Goal: Find specific page/section: Find specific page/section

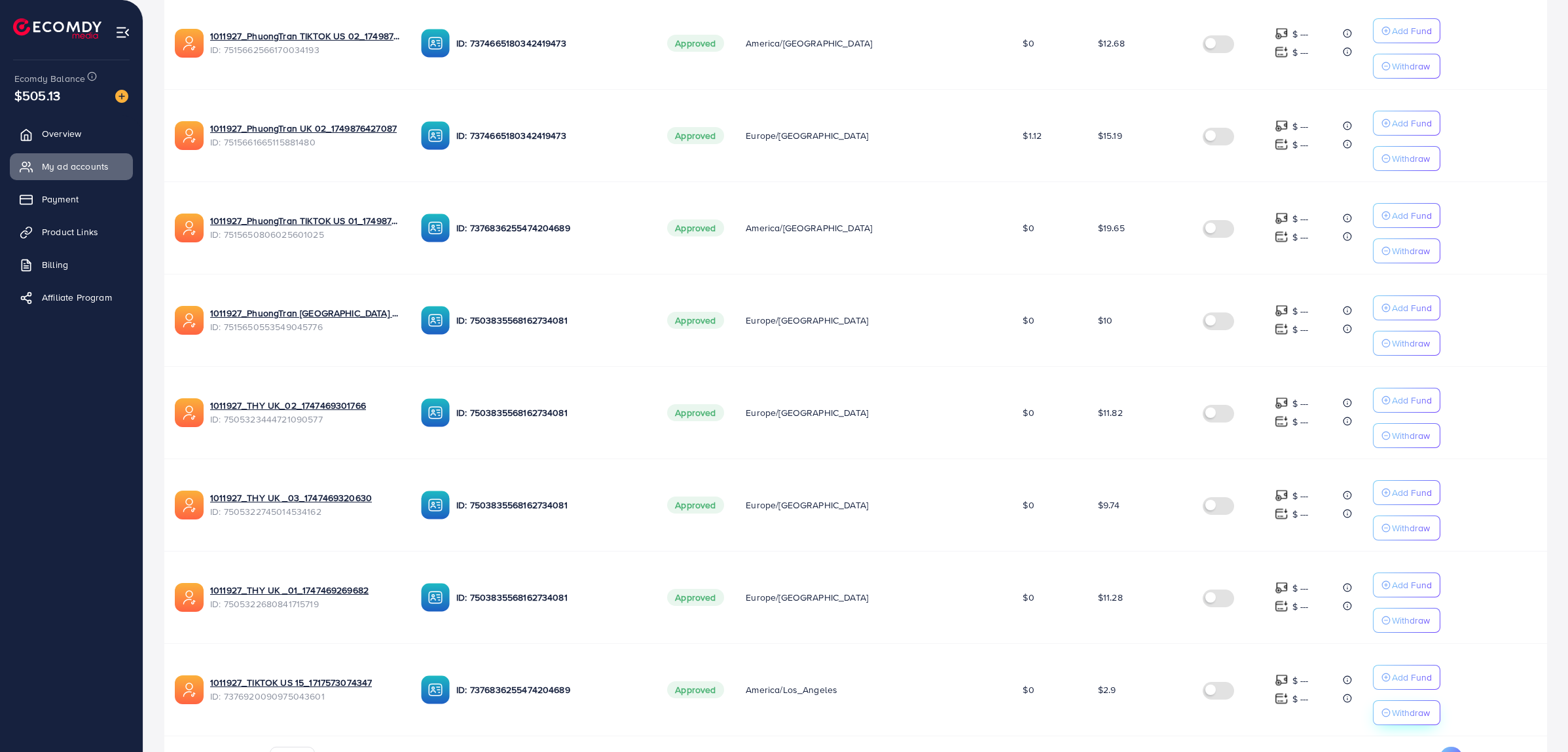
scroll to position [590, 0]
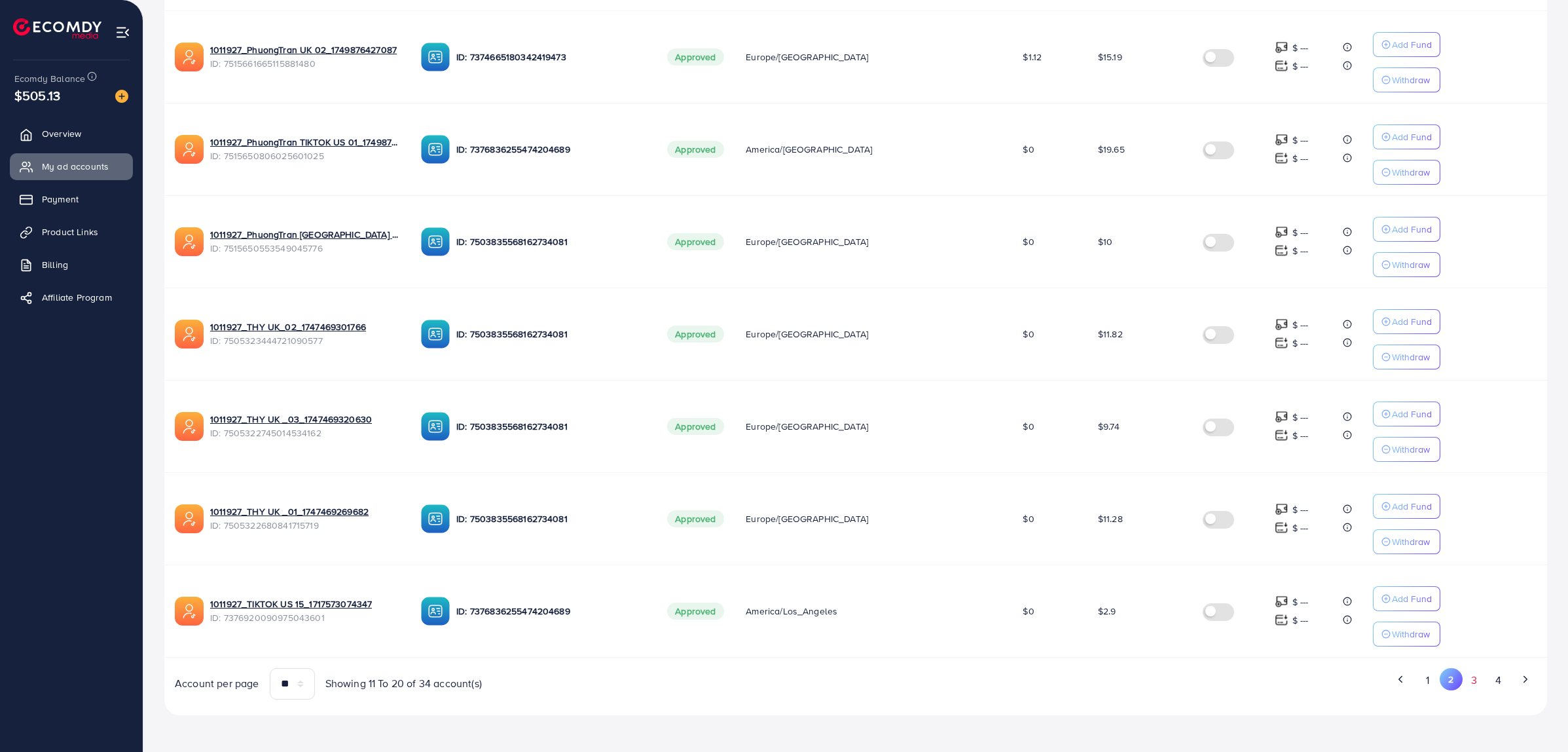
click at [1467, 682] on button "3" at bounding box center [1474, 680] width 24 height 24
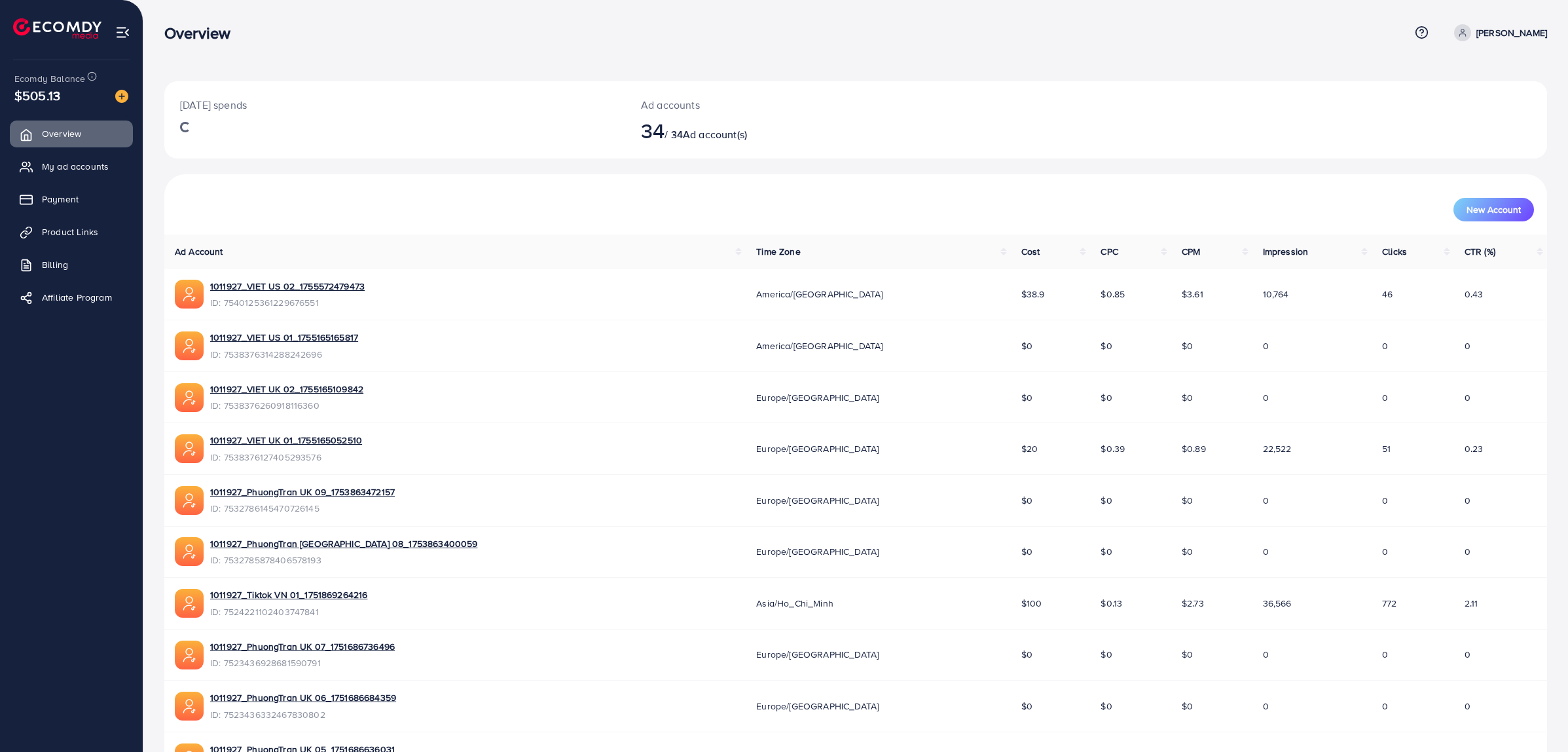
scroll to position [99, 0]
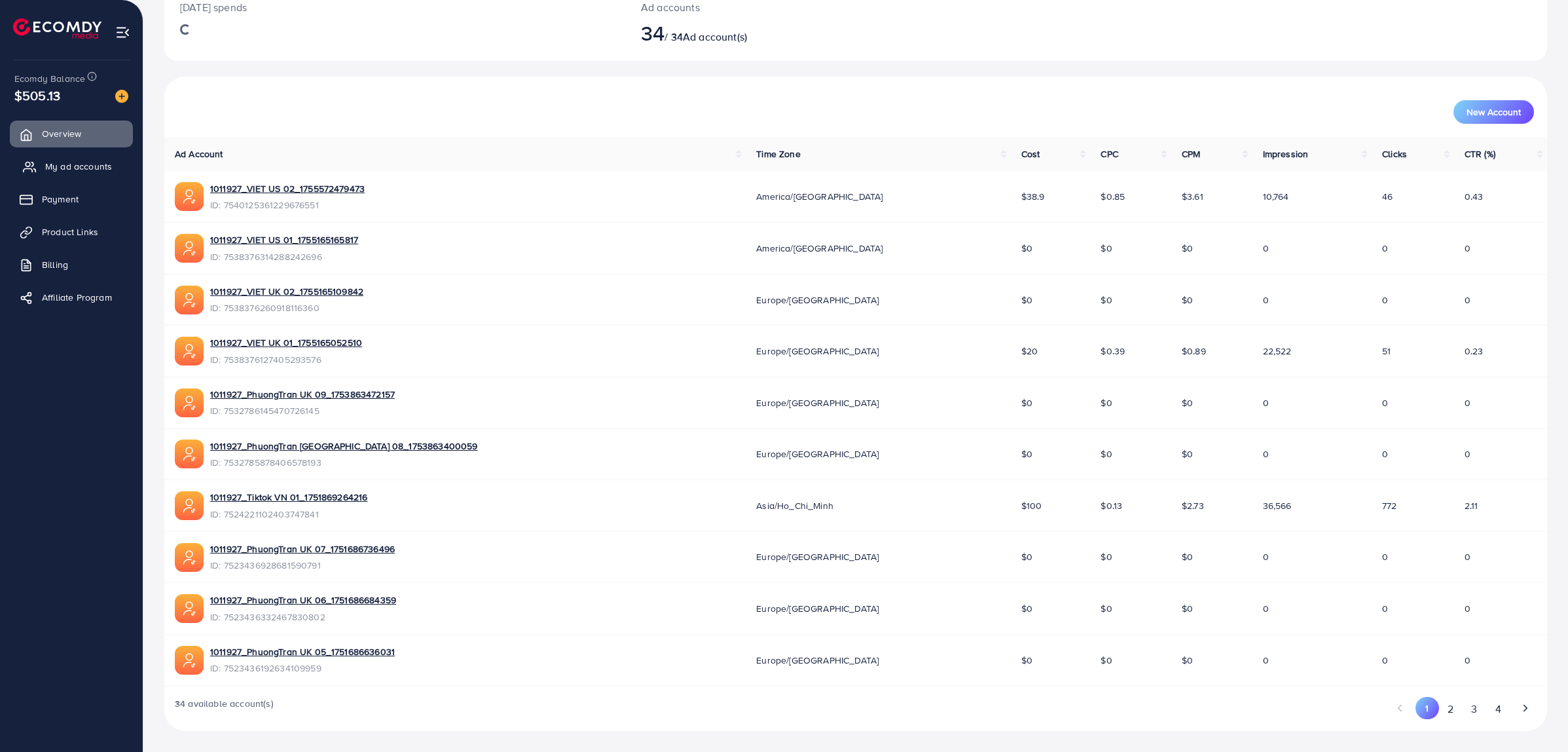
click at [71, 165] on span "My ad accounts" at bounding box center [78, 166] width 67 height 13
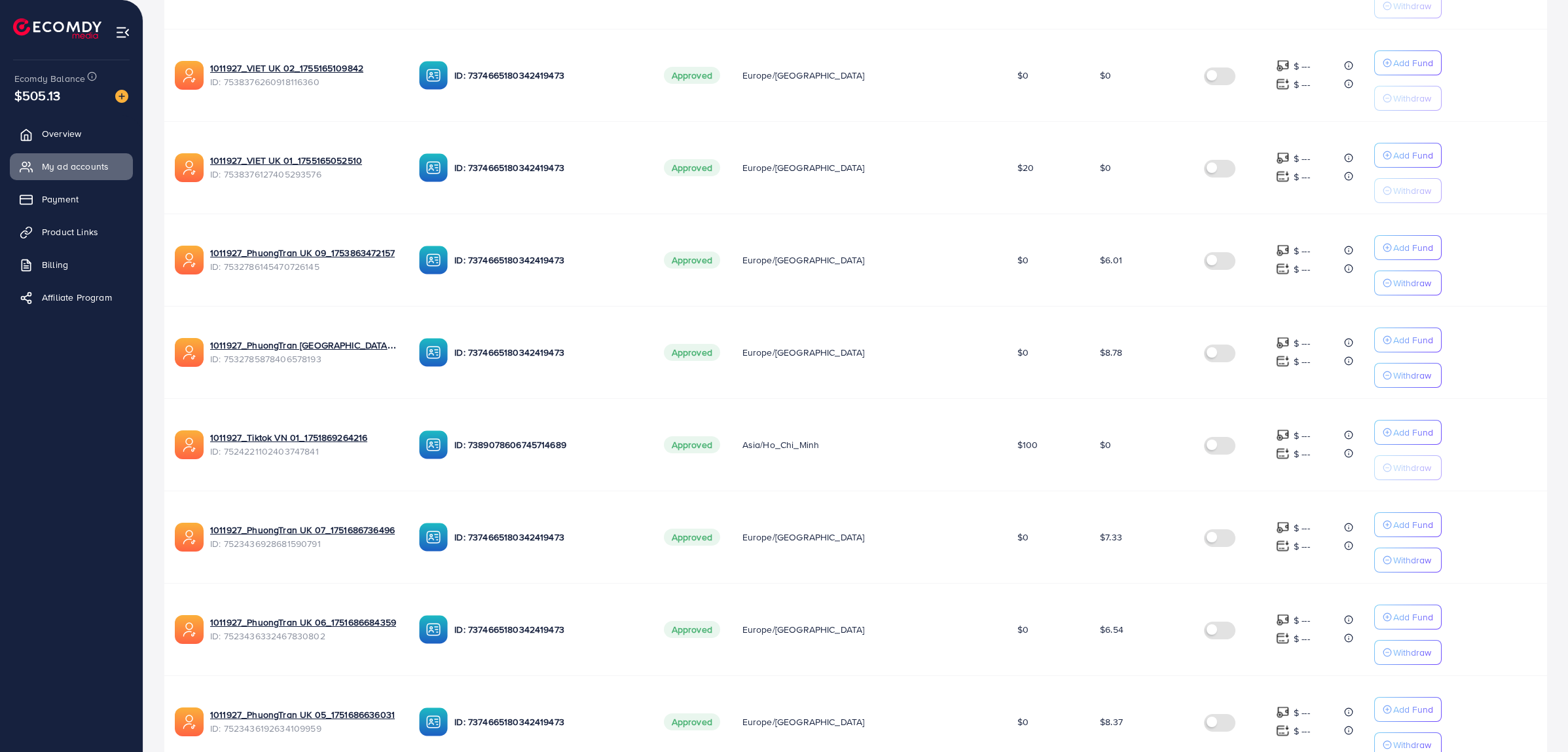
scroll to position [590, 0]
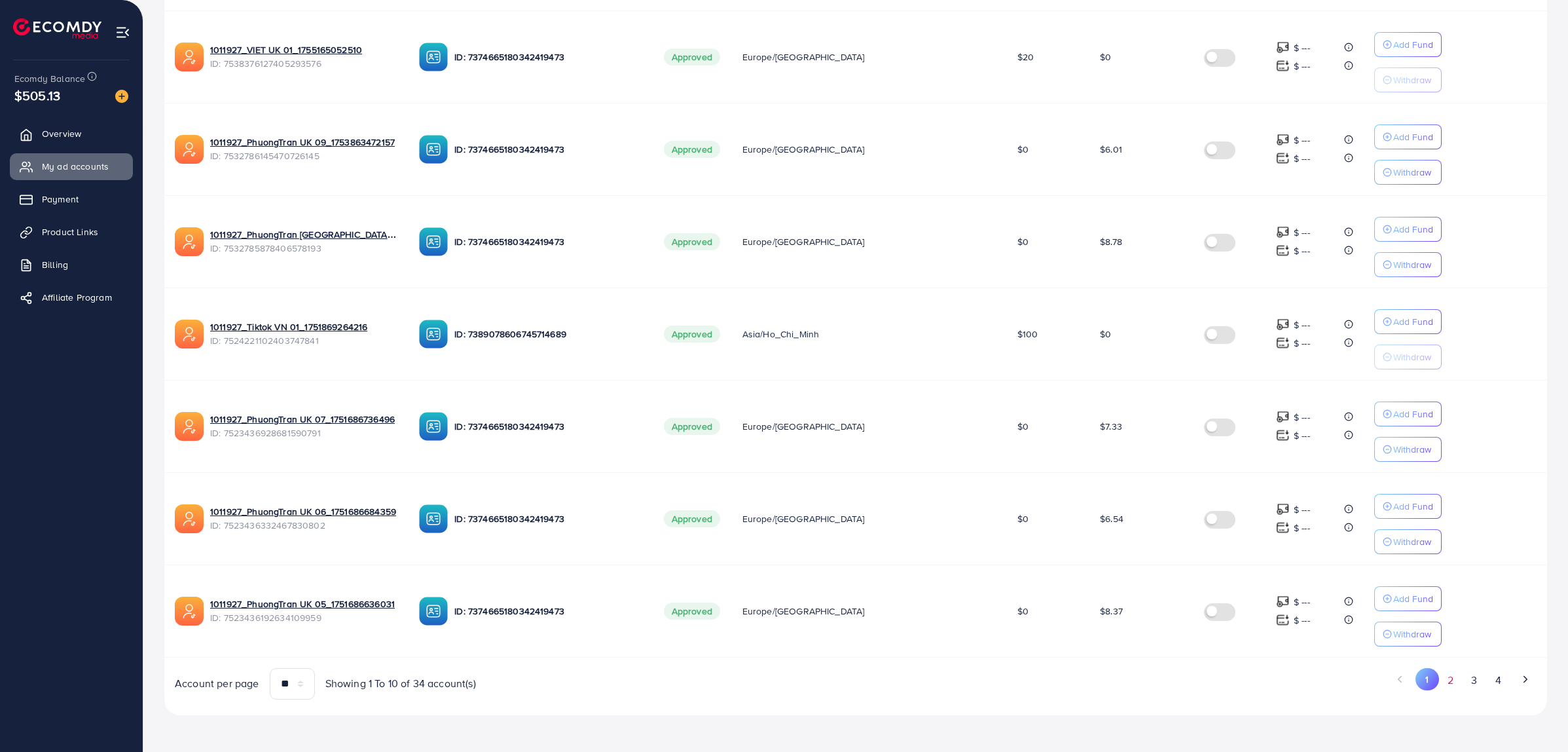
click at [1449, 684] on button "2" at bounding box center [1451, 680] width 24 height 24
